Goal: Register for event/course

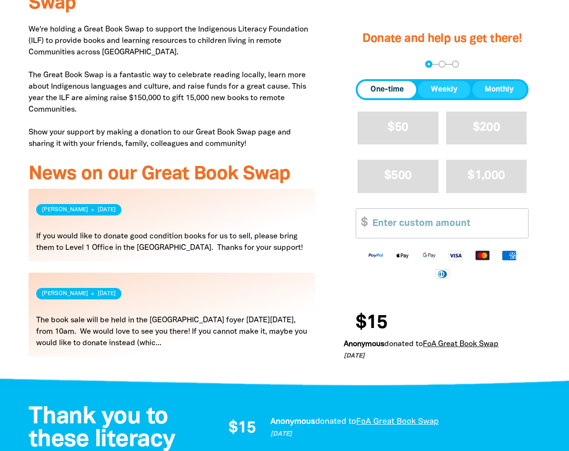
scroll to position [333, 0]
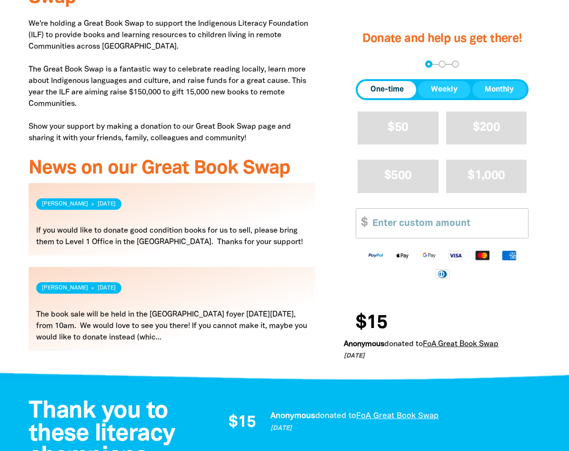
click at [330, 137] on div "Donate and help us get there! arrow_back Back Step 1 Step 2 Step 3 One-time Wee…" at bounding box center [442, 193] width 225 height 351
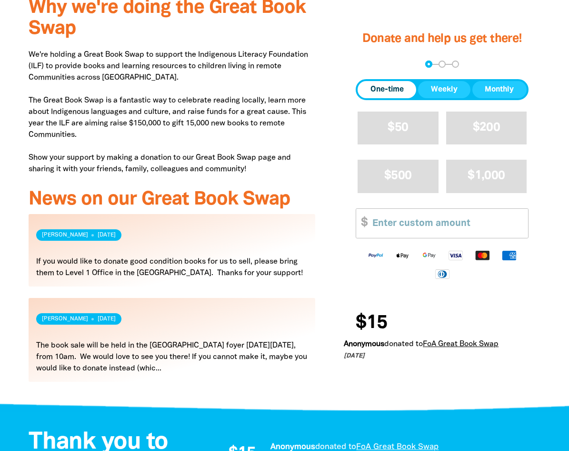
scroll to position [286, 0]
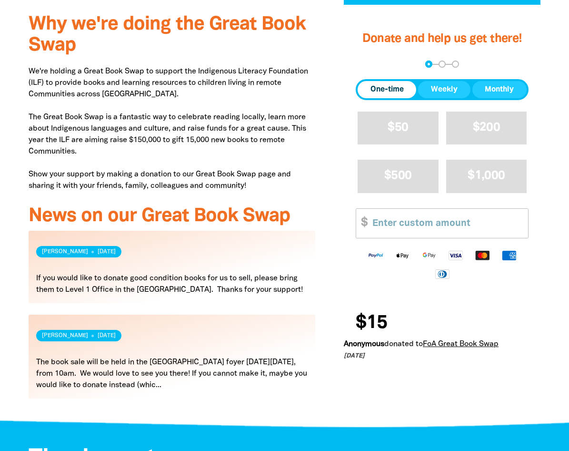
click at [112, 363] on link "Read more" at bounding box center [172, 356] width 287 height 84
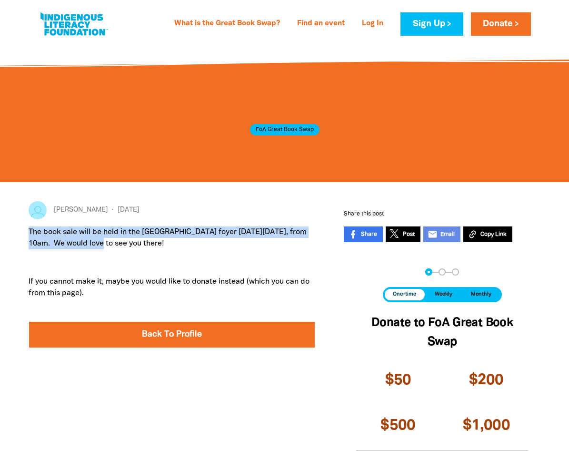
drag, startPoint x: 48, startPoint y: 240, endPoint x: 115, endPoint y: 243, distance: 67.7
click at [115, 243] on p "The book sale will be held in the [GEOGRAPHIC_DATA] foyer [DATE][DATE], from 10…" at bounding box center [172, 237] width 287 height 23
copy p "The book sale will be held in the [GEOGRAPHIC_DATA] foyer [DATE][DATE], from 10…"
click at [306, 236] on p "The book sale will be held in the [GEOGRAPHIC_DATA] foyer [DATE][DATE], from 10…" at bounding box center [172, 237] width 287 height 23
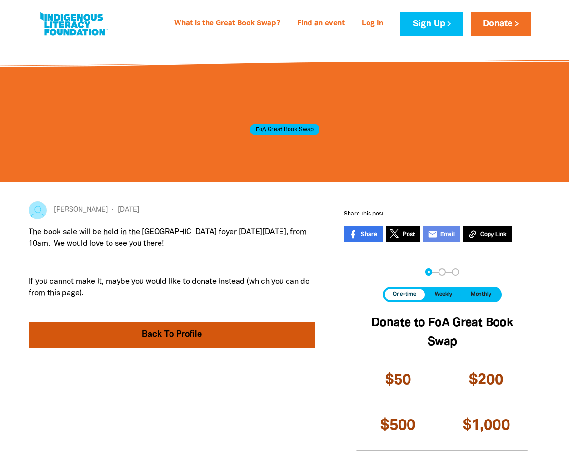
click at [188, 330] on link "Back To Profile" at bounding box center [172, 334] width 286 height 26
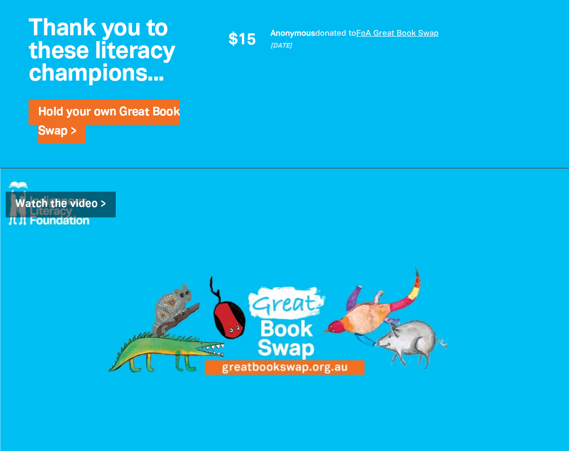
scroll to position [667, 0]
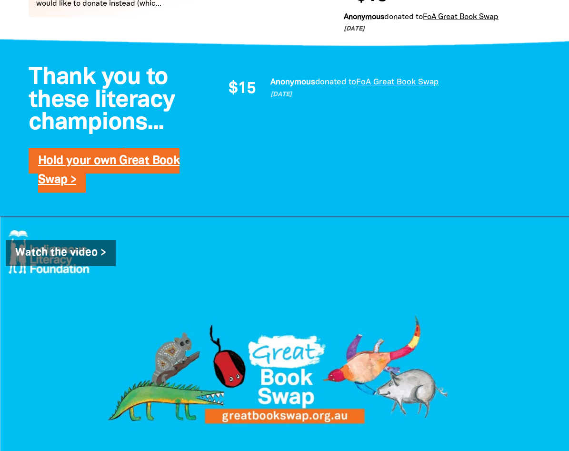
click at [82, 162] on link "Hold your own Great Book Swap >" at bounding box center [108, 170] width 141 height 30
select select "AU"
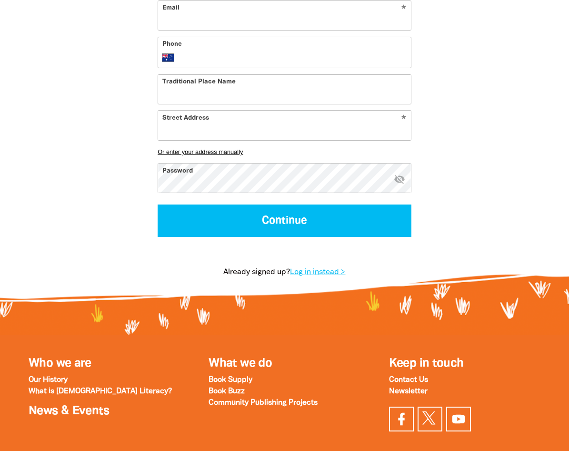
scroll to position [429, 0]
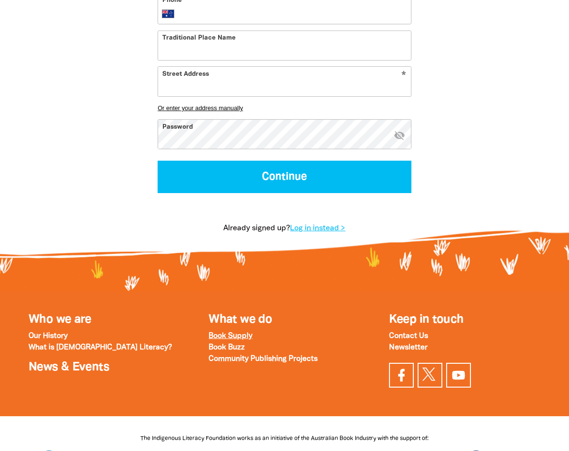
click at [248, 334] on strong "Book Supply" at bounding box center [231, 335] width 44 height 7
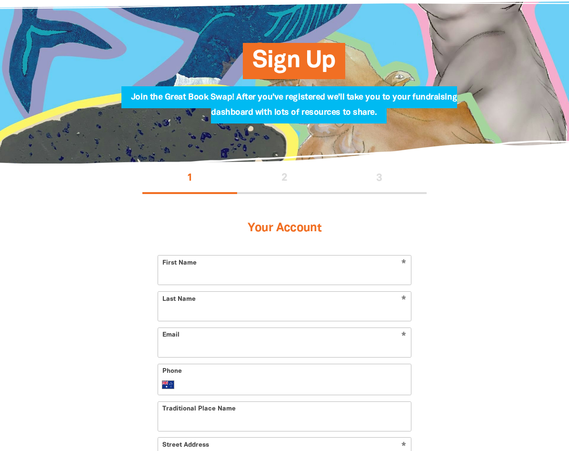
scroll to position [0, 0]
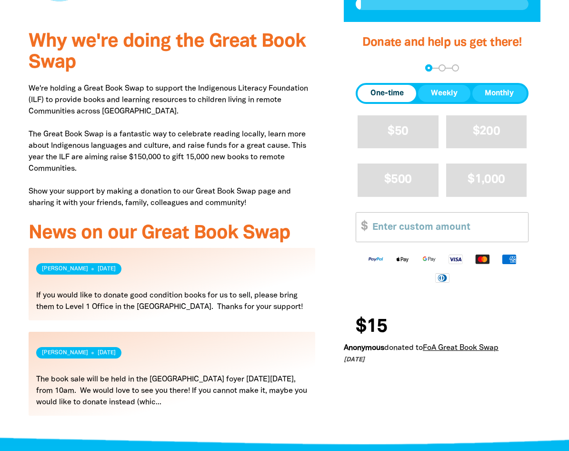
scroll to position [286, 0]
